Goal: Check status: Check status

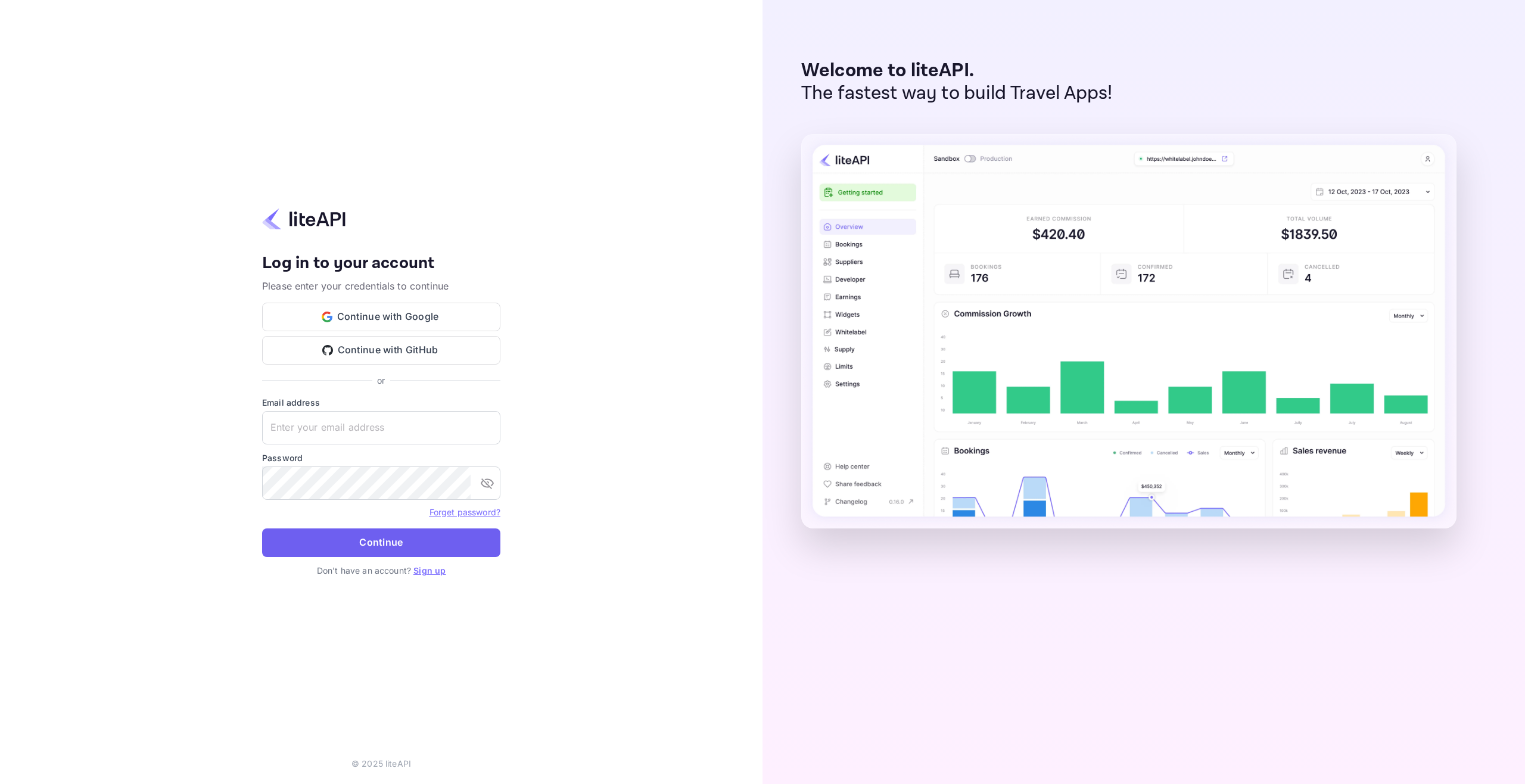
type input "[EMAIL_ADDRESS][DOMAIN_NAME]"
click at [402, 544] on button "Continue" at bounding box center [381, 542] width 238 height 29
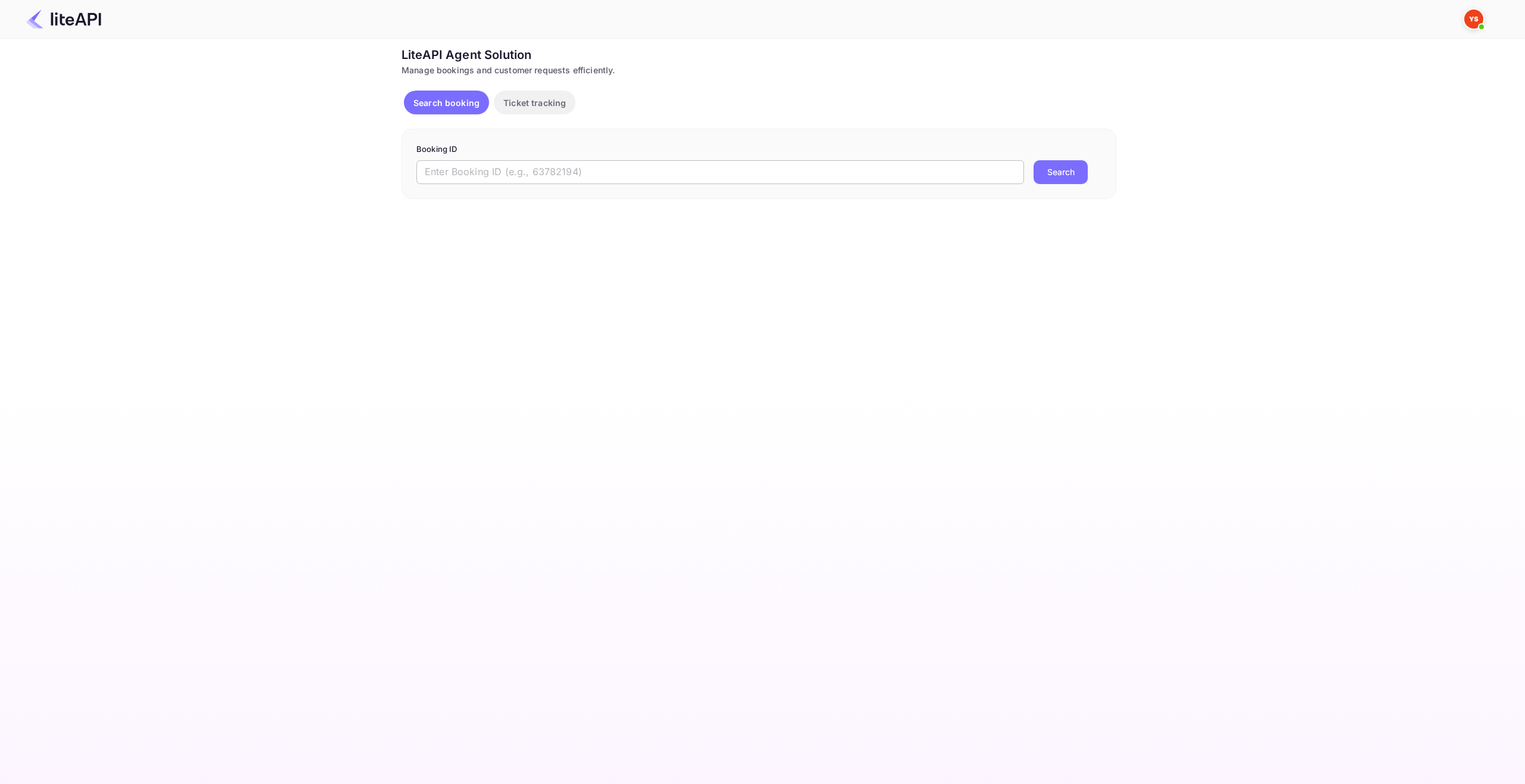
click at [534, 180] on input "text" at bounding box center [720, 171] width 607 height 24
paste input "8782895"
type input "8782895"
click at [1065, 171] on button "Search" at bounding box center [1061, 171] width 54 height 24
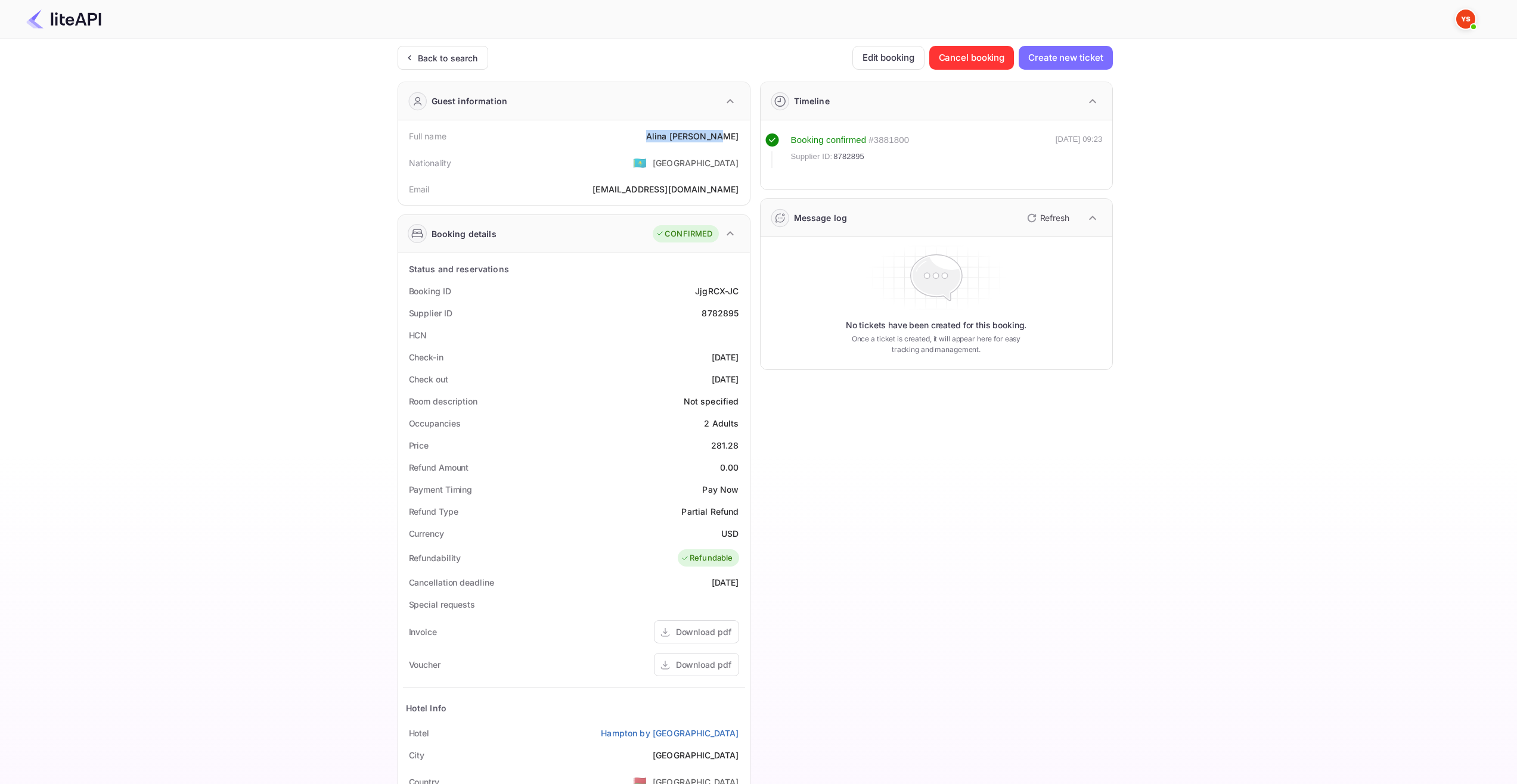
drag, startPoint x: 665, startPoint y: 134, endPoint x: 740, endPoint y: 139, distance: 75.2
click at [740, 139] on div "Full name Alina Ismagulova" at bounding box center [573, 135] width 342 height 22
copy div "Alina Ismagulova"
drag, startPoint x: 689, startPoint y: 355, endPoint x: 746, endPoint y: 359, distance: 57.1
click at [746, 359] on div "Status and reservations Booking ID JjgRCX-JC Supplier ID 8782895 HCN Check-in 2…" at bounding box center [574, 581] width 352 height 657
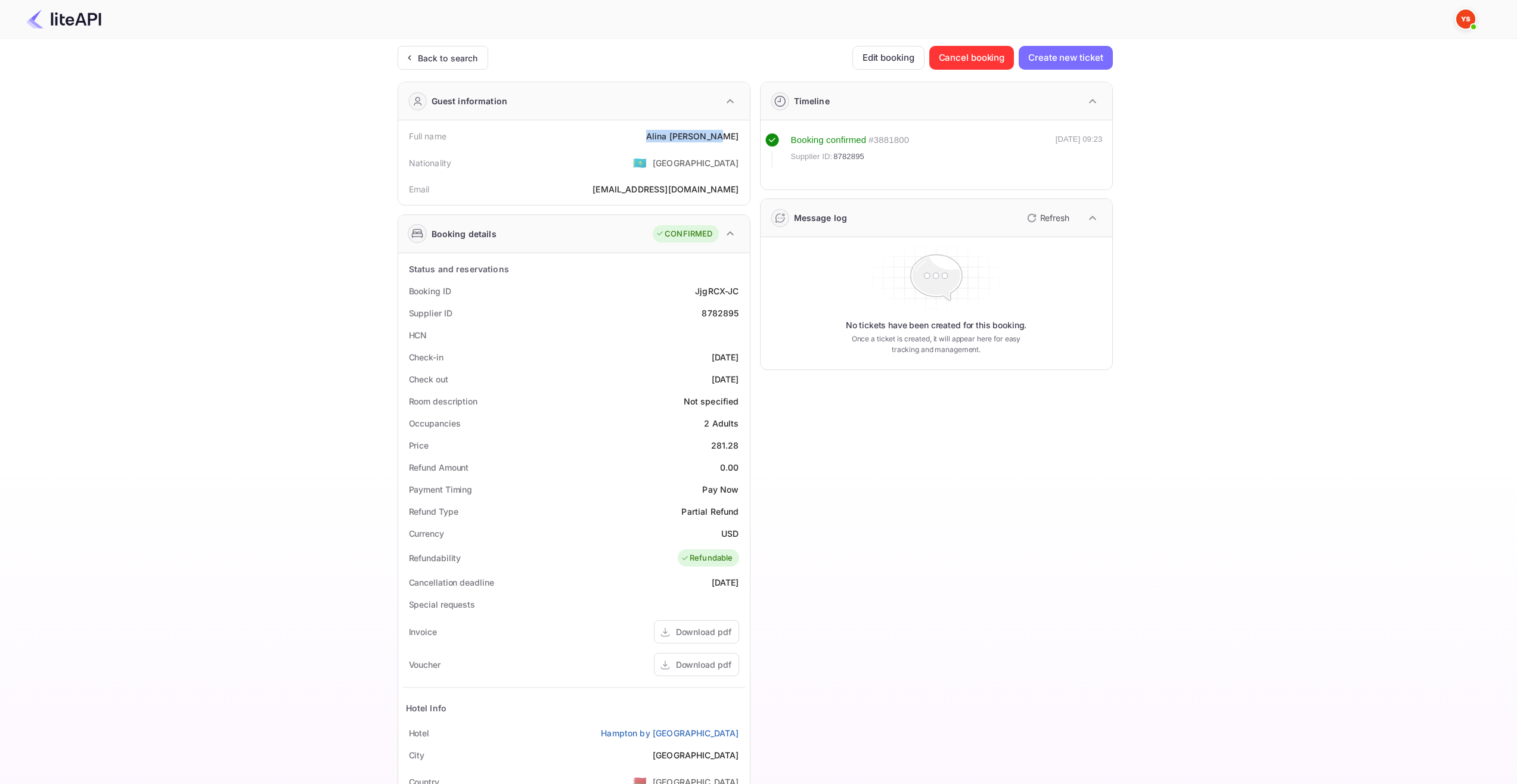
copy div "2025-08-29"
drag, startPoint x: 688, startPoint y: 378, endPoint x: 742, endPoint y: 381, distance: 54.1
click at [742, 380] on div "Check out 2025-08-31" at bounding box center [573, 379] width 342 height 22
copy div "2025-08-31"
